Goal: Find specific page/section: Locate a particular part of the current website

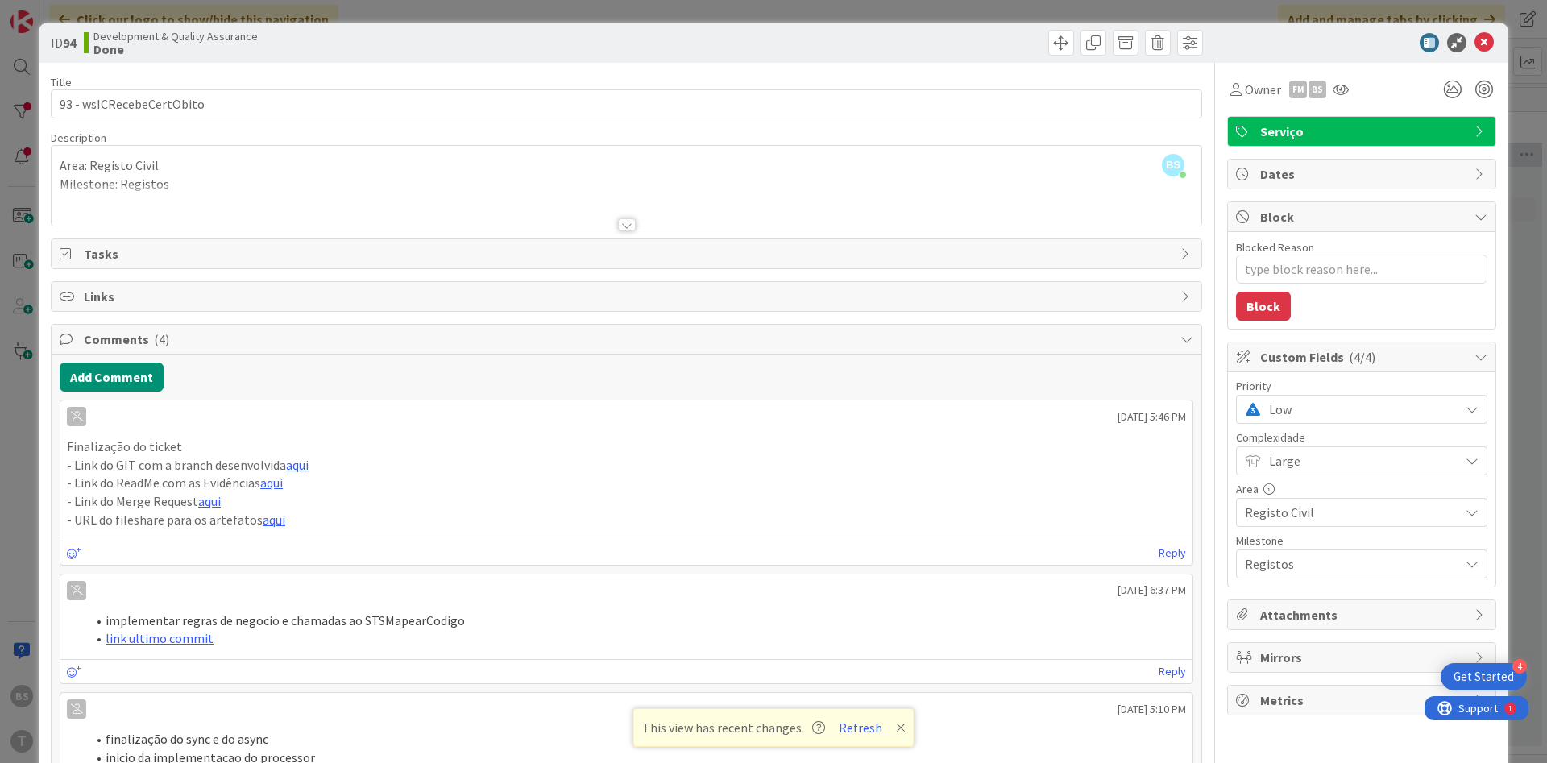
scroll to position [0, 304]
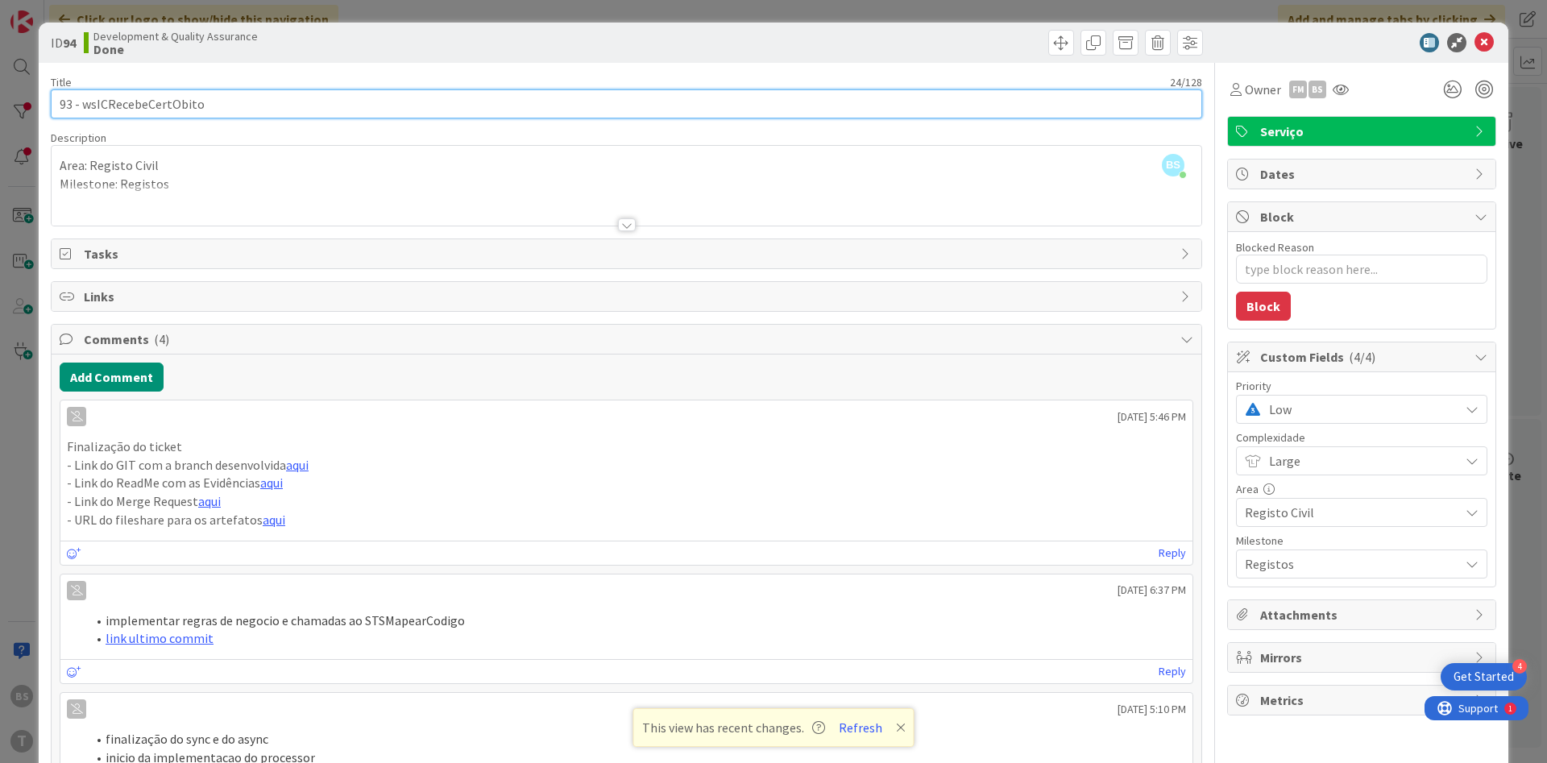
click at [190, 110] on input "93 - wsICRecebeCertObito" at bounding box center [627, 103] width 1152 height 29
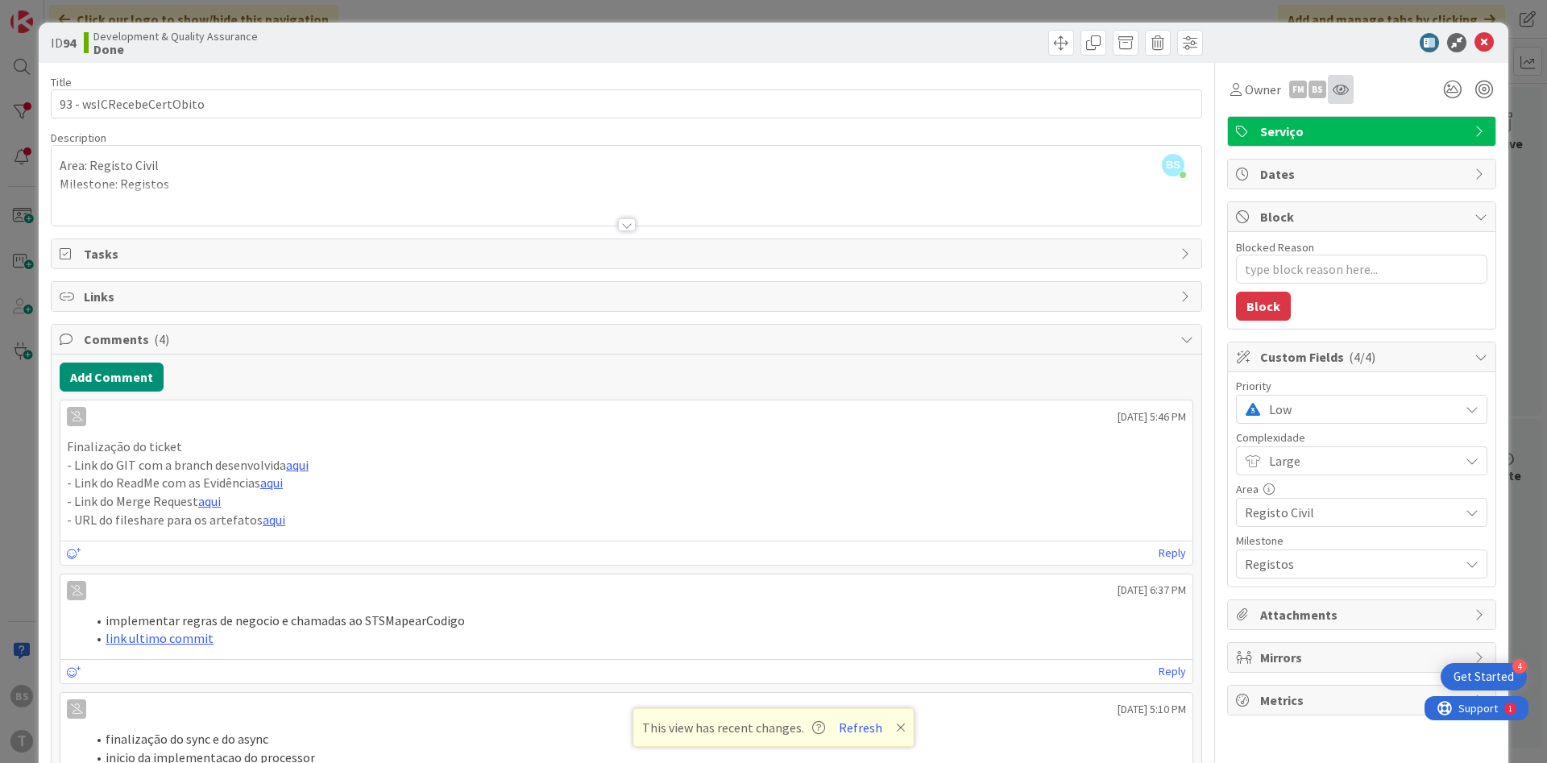
click at [1347, 99] on div at bounding box center [1341, 89] width 26 height 29
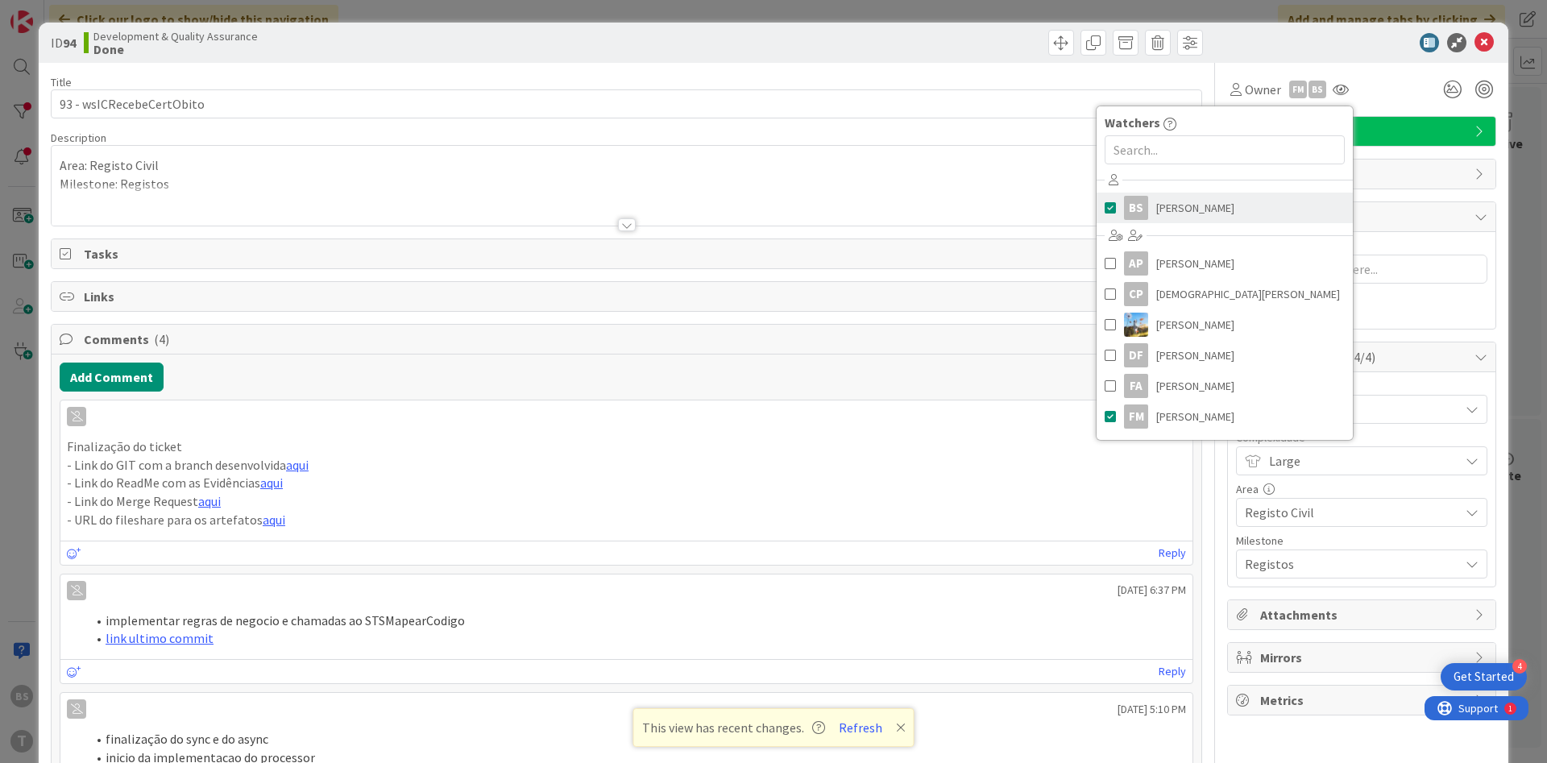
click at [1181, 200] on span "[PERSON_NAME]" at bounding box center [1195, 208] width 78 height 24
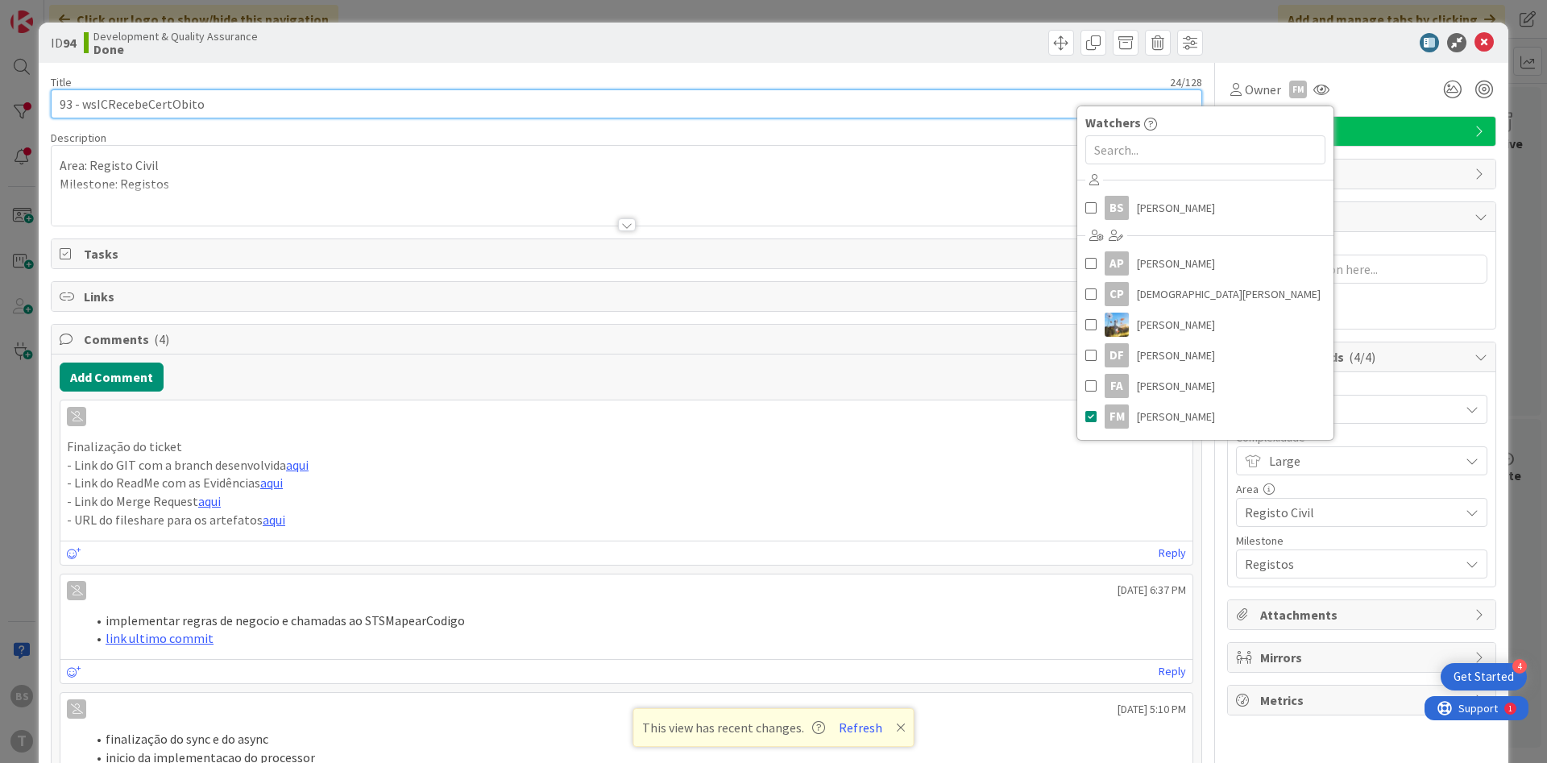
click at [952, 111] on input "93 - wsICRecebeCertObito" at bounding box center [627, 103] width 1152 height 29
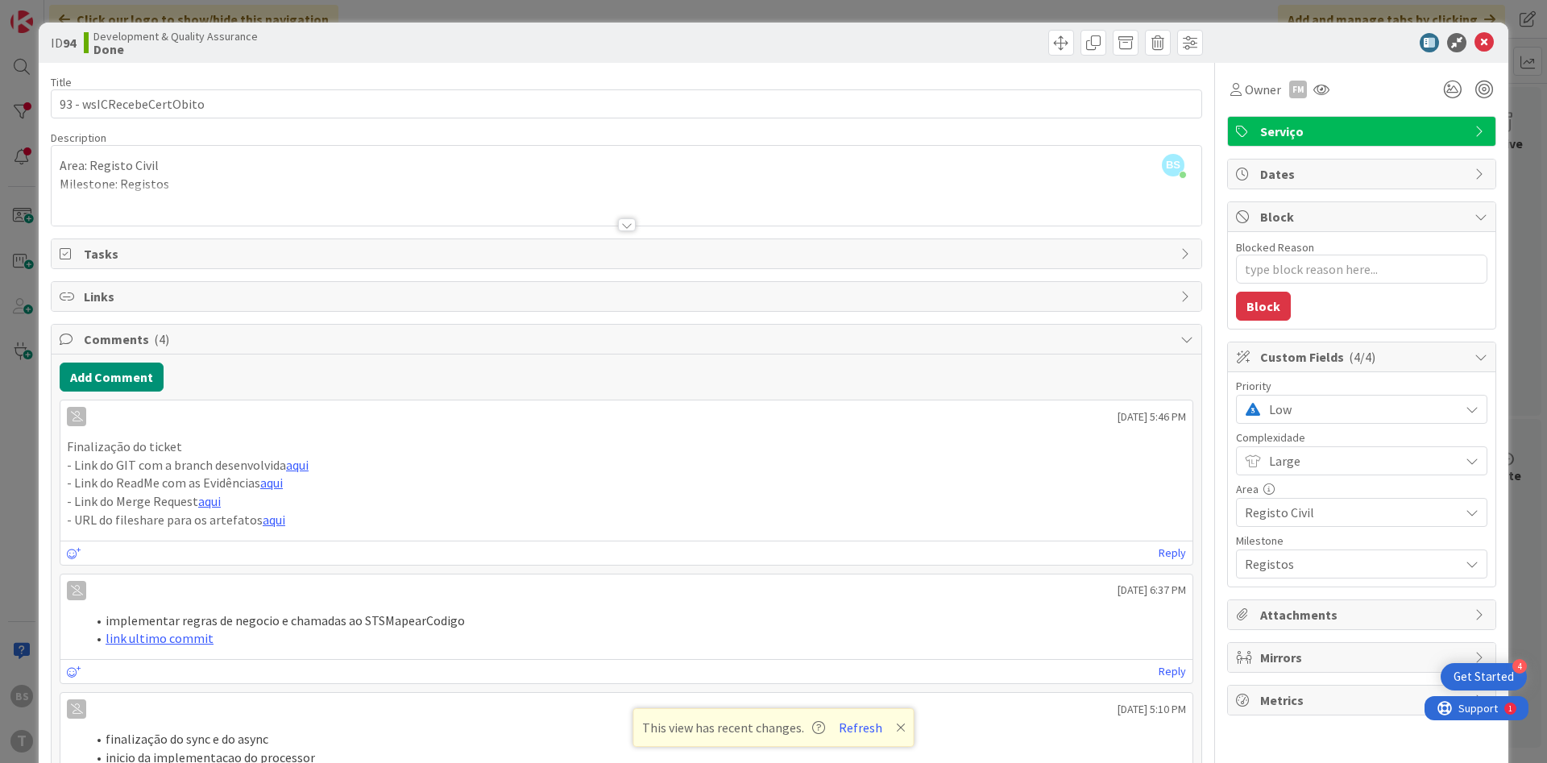
click at [1360, 410] on span "Low" at bounding box center [1360, 409] width 182 height 23
click at [1334, 471] on span "Critical" at bounding box center [1384, 477] width 187 height 24
click at [1483, 43] on icon at bounding box center [1484, 42] width 19 height 19
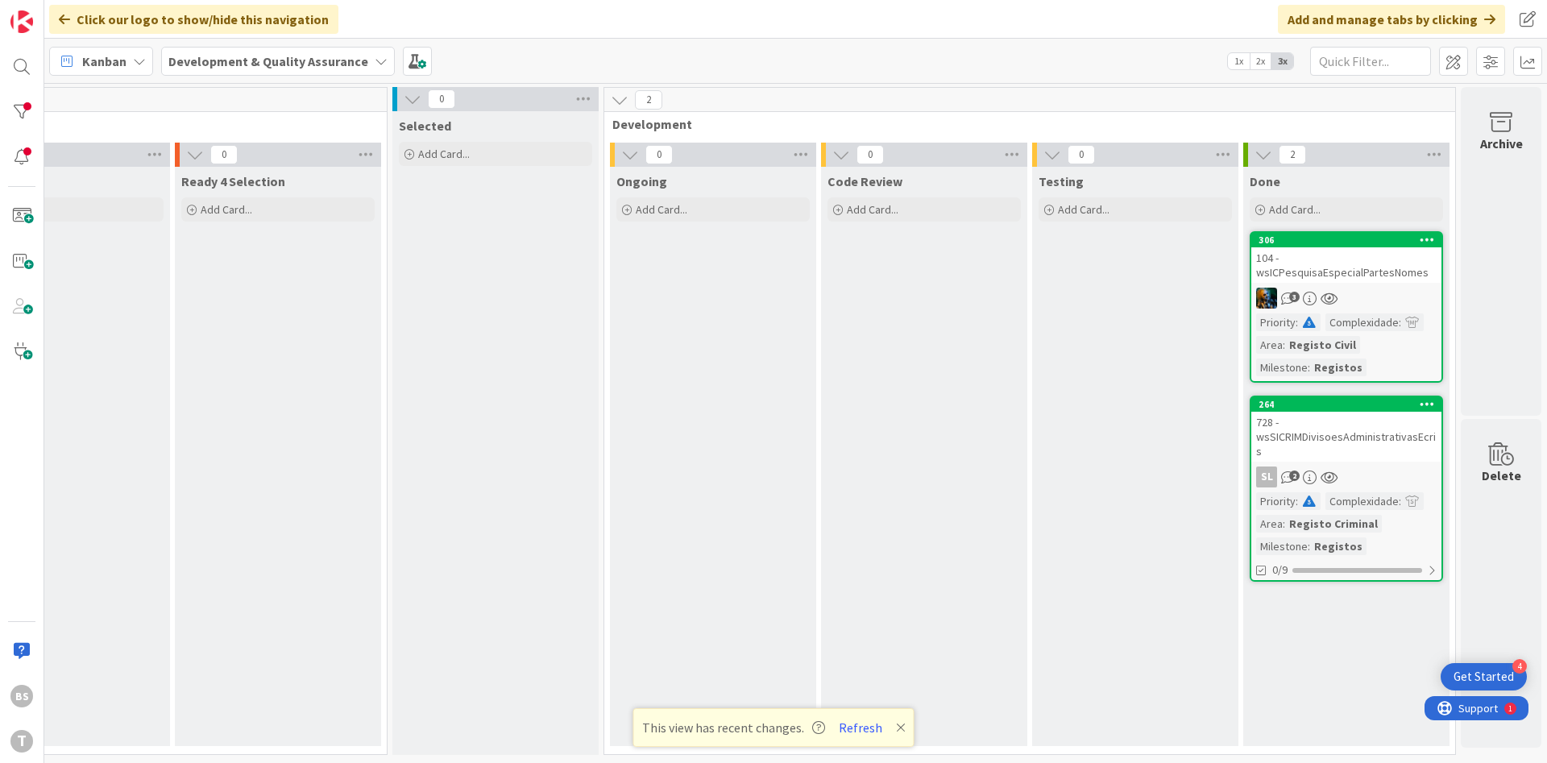
click at [1366, 281] on div "104 - wsICPesquisaEspecialPartesNomes" at bounding box center [1347, 264] width 190 height 35
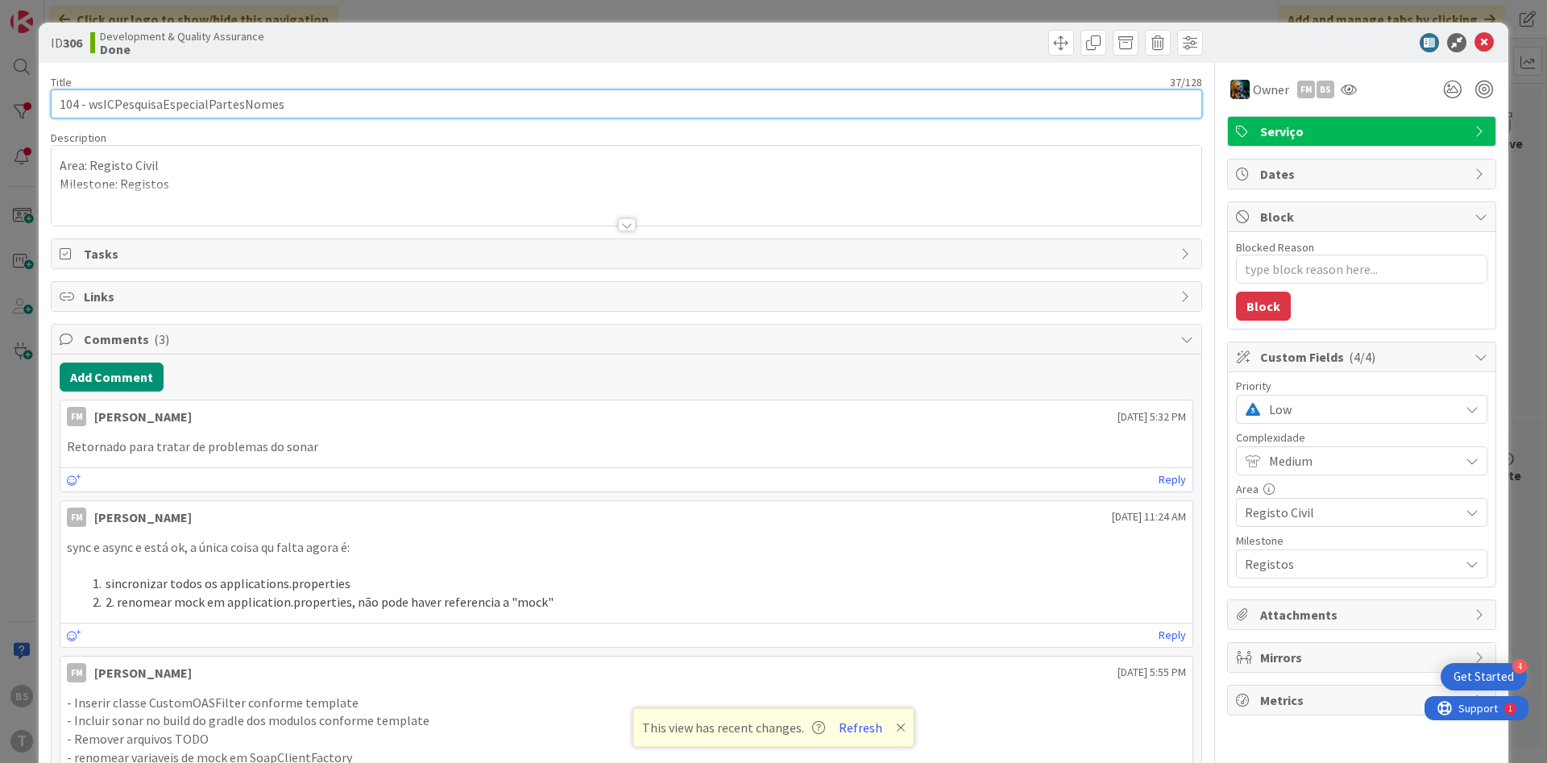
click at [201, 94] on input "104 - wsICPesquisaEspecialPartesNomes" at bounding box center [627, 103] width 1152 height 29
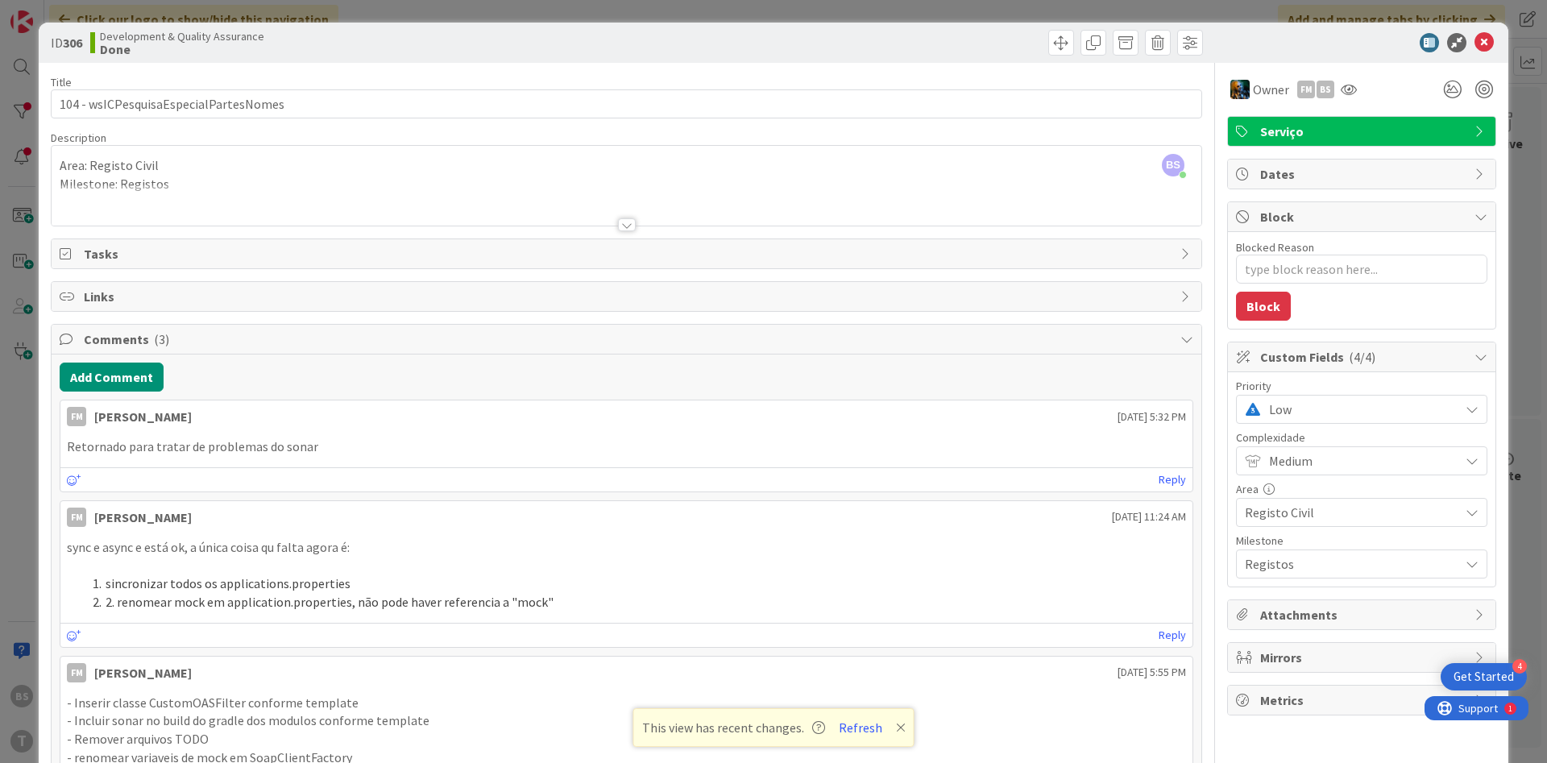
type textarea "x"
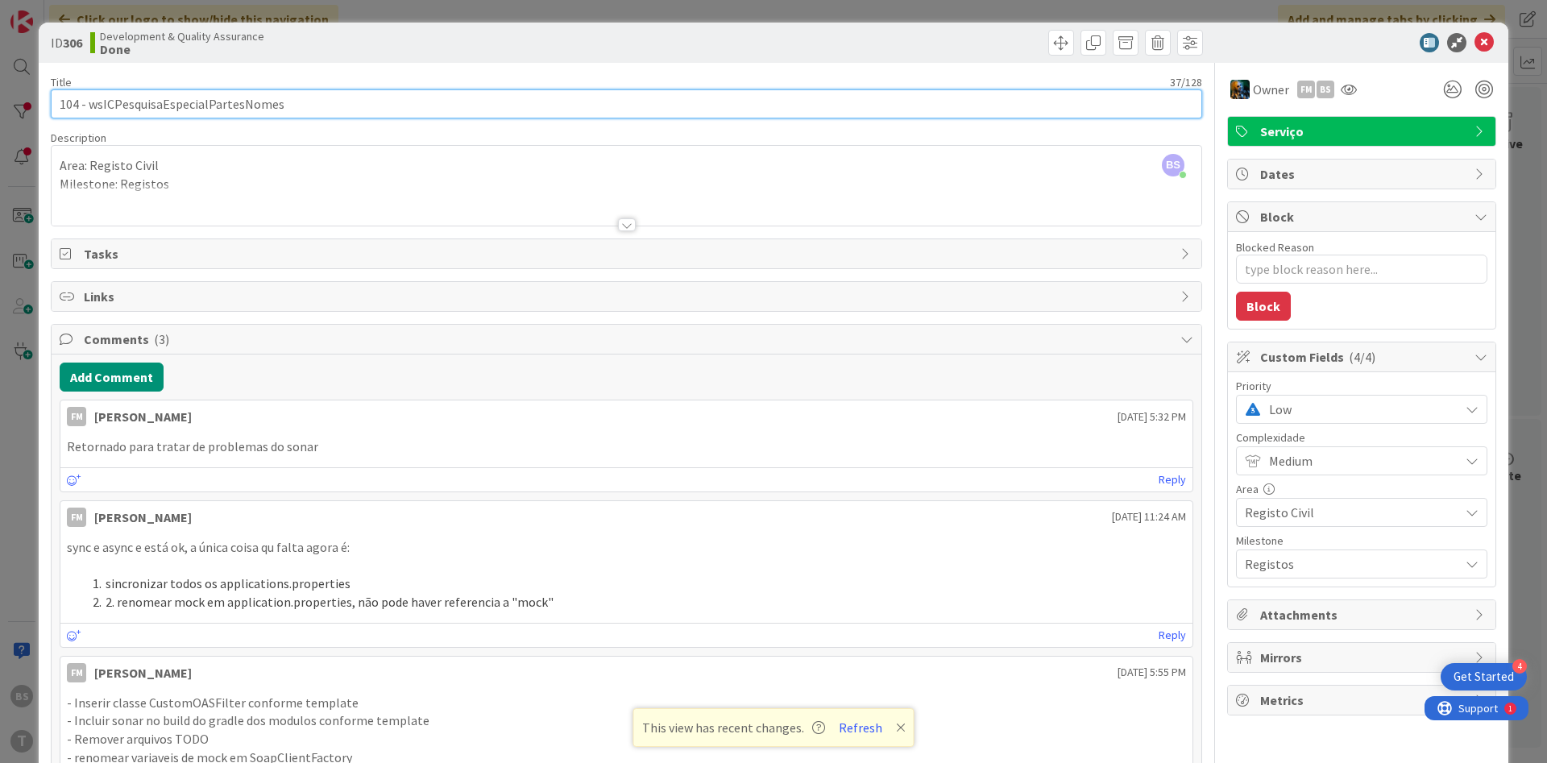
click at [190, 105] on input "104 - wsICPesquisaEspecialPartesNomes" at bounding box center [627, 103] width 1152 height 29
click at [237, 106] on input "104 - wsICPesquisaEspecialPartesNomes" at bounding box center [627, 103] width 1152 height 29
